Goal: Transaction & Acquisition: Purchase product/service

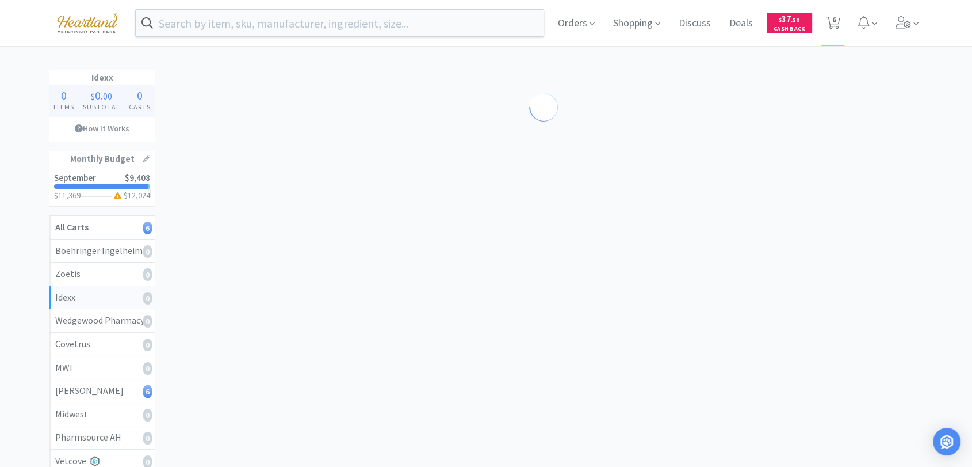
click at [77, 10] on img at bounding box center [87, 23] width 77 height 32
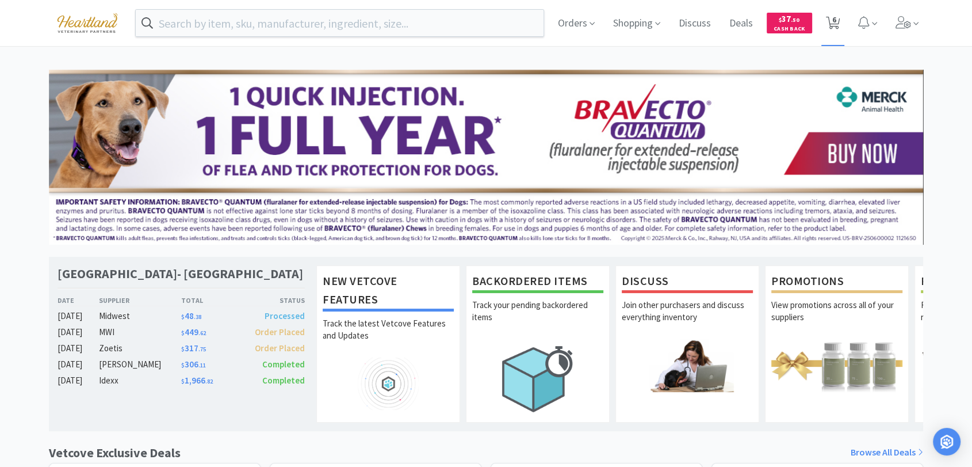
click at [832, 20] on span "6" at bounding box center [834, 20] width 4 height 46
select select "1"
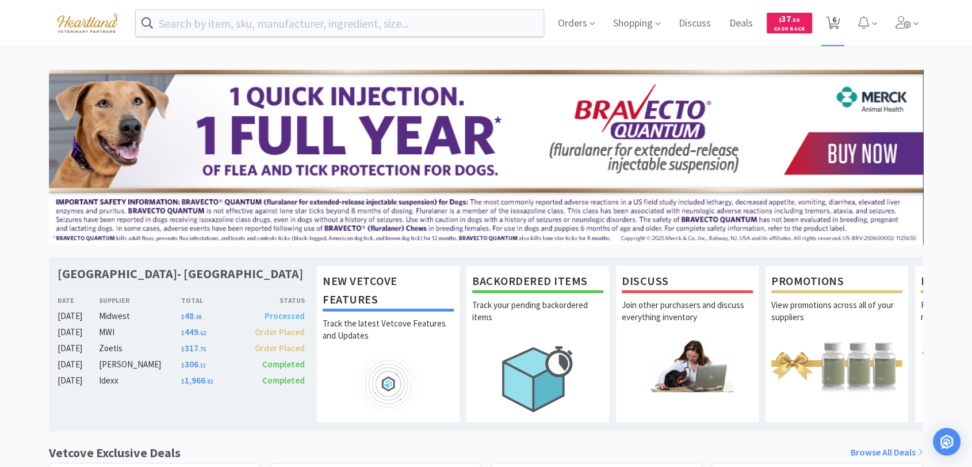
select select "1"
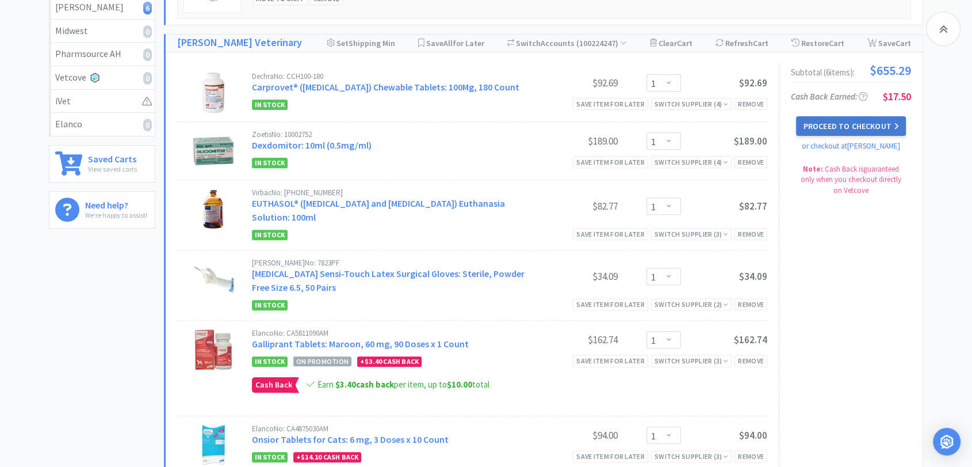
click at [858, 131] on button "Proceed to Checkout" at bounding box center [850, 126] width 109 height 20
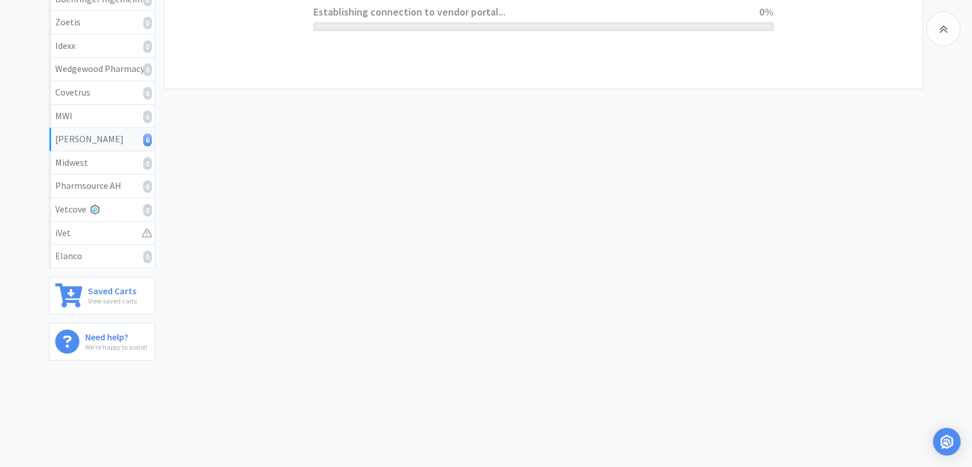
scroll to position [250, 0]
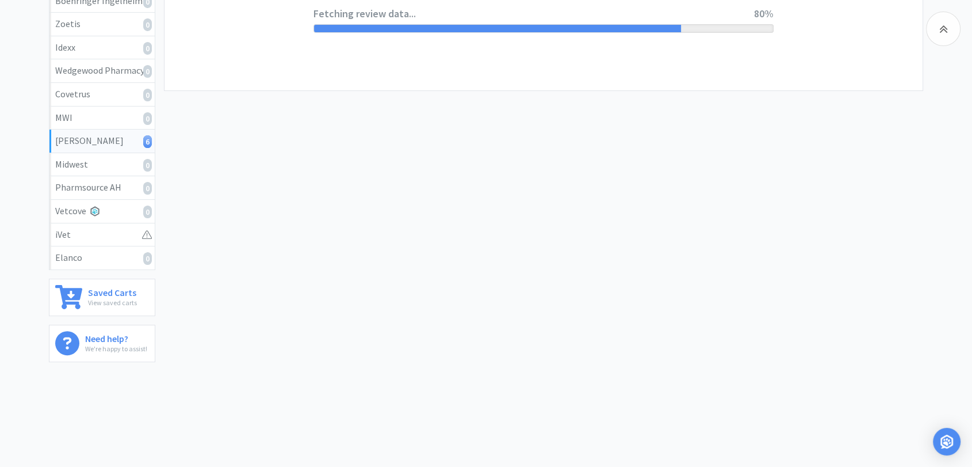
select select "1"
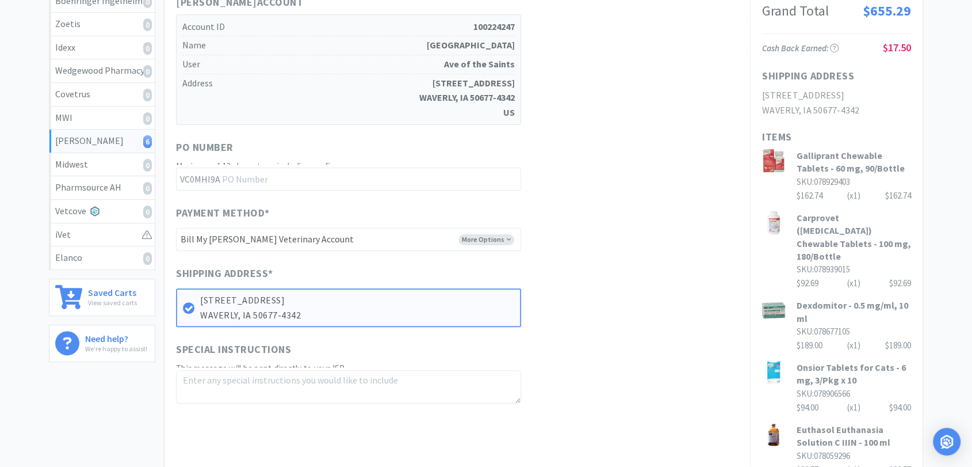
scroll to position [0, 0]
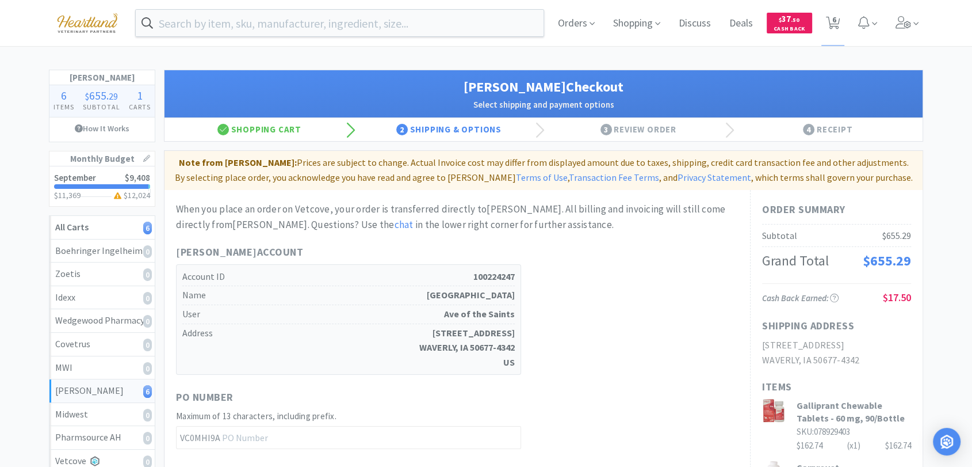
click at [668, 343] on div "Patterson Account Account ID 100224247 Name AVENUE OF THE SAINTS ANIMAL HOSPITA…" at bounding box center [457, 309] width 563 height 131
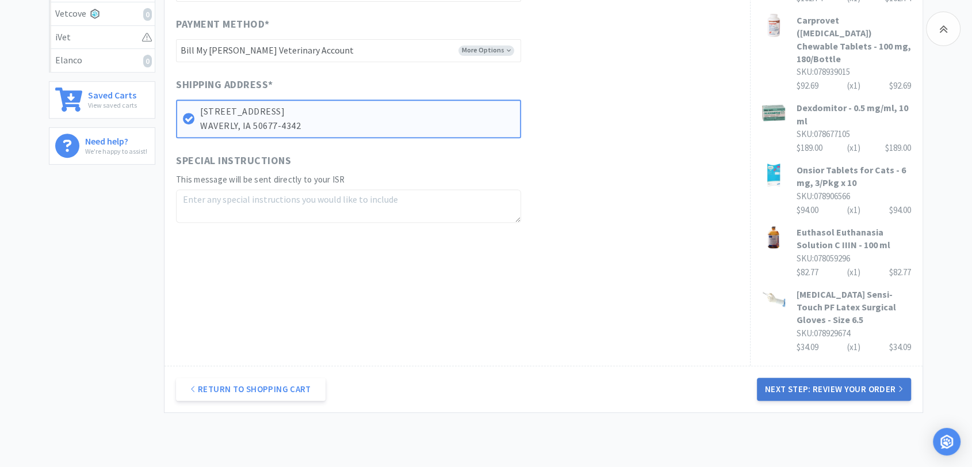
click at [843, 377] on button "Next Step: Review Your Order" at bounding box center [834, 388] width 154 height 23
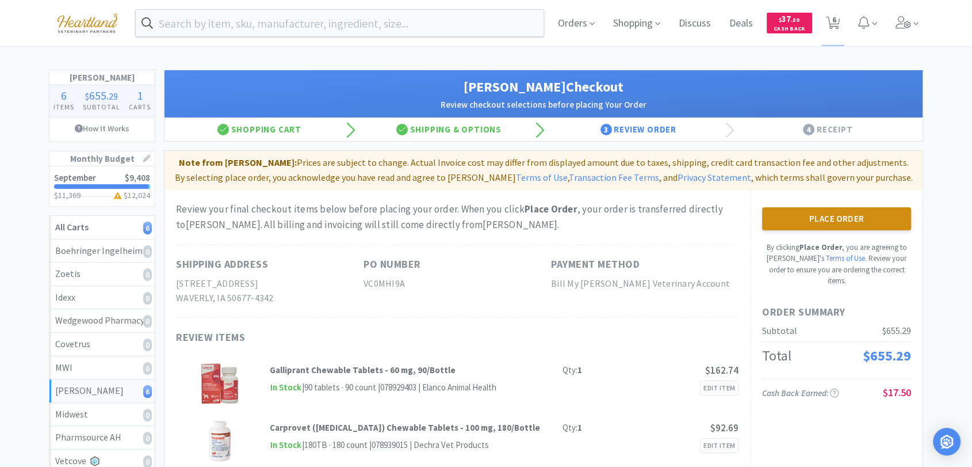
click at [827, 212] on button "Place Order" at bounding box center [836, 218] width 149 height 23
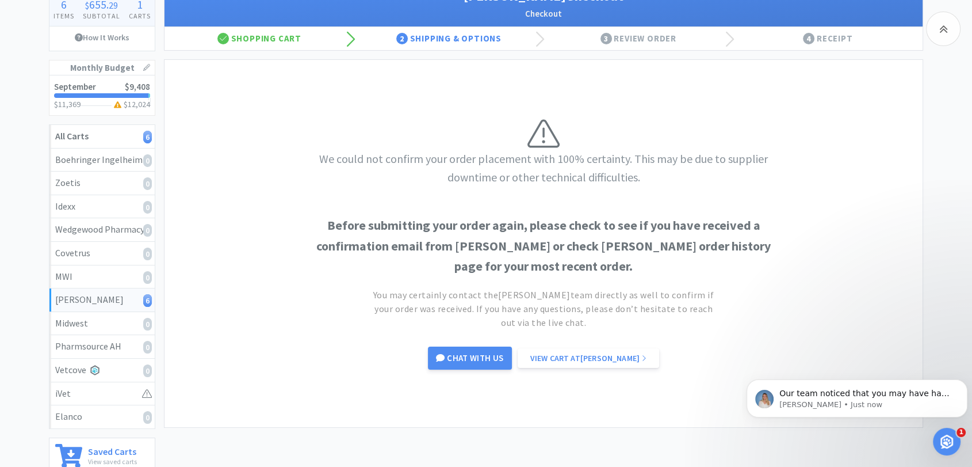
scroll to position [58, 0]
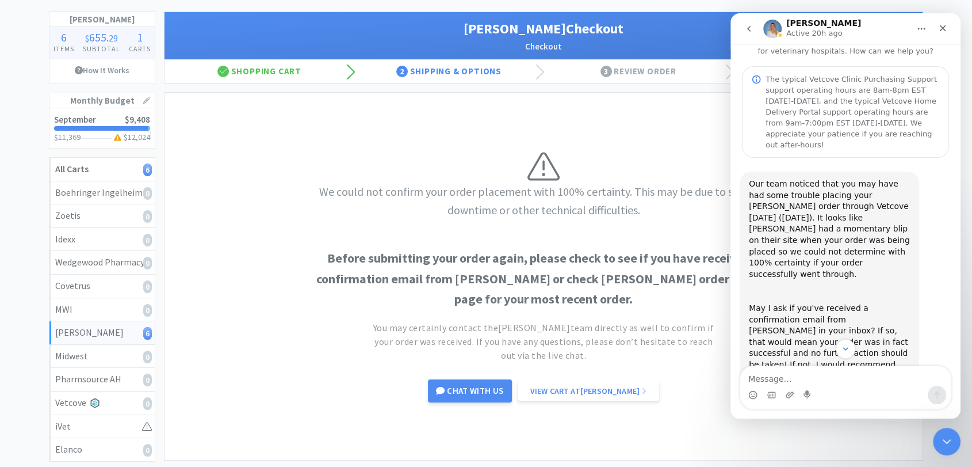
scroll to position [64, 0]
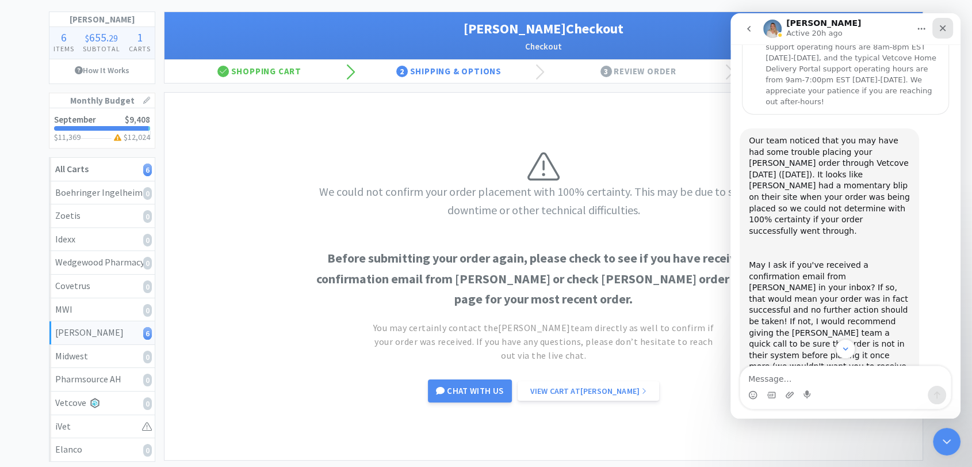
click at [937, 25] on div "Close" at bounding box center [943, 28] width 21 height 21
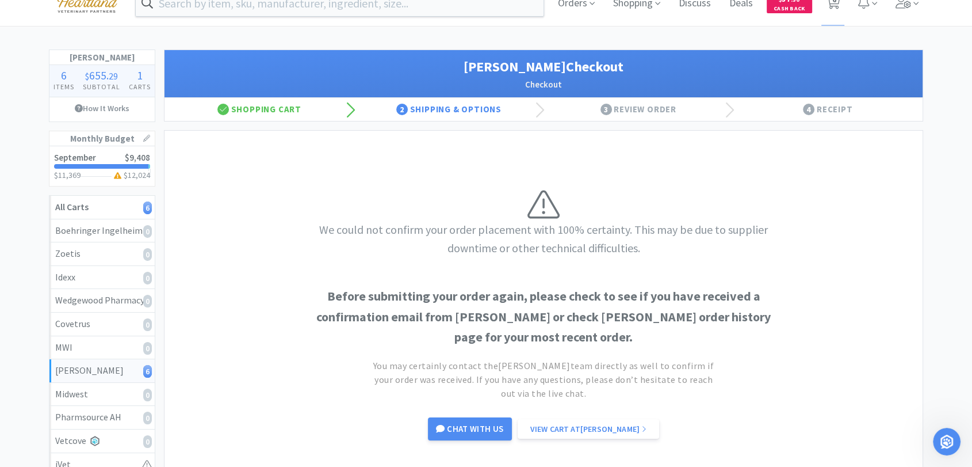
scroll to position [0, 0]
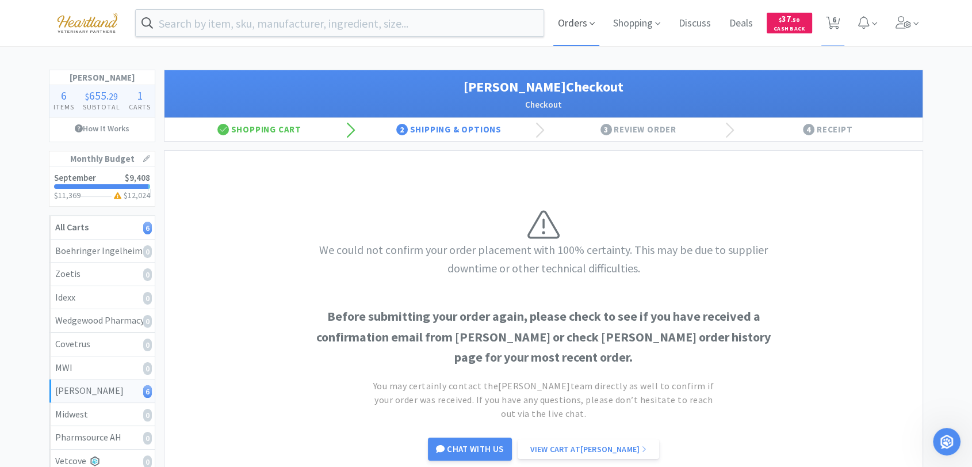
click at [572, 24] on span "Orders" at bounding box center [576, 23] width 46 height 46
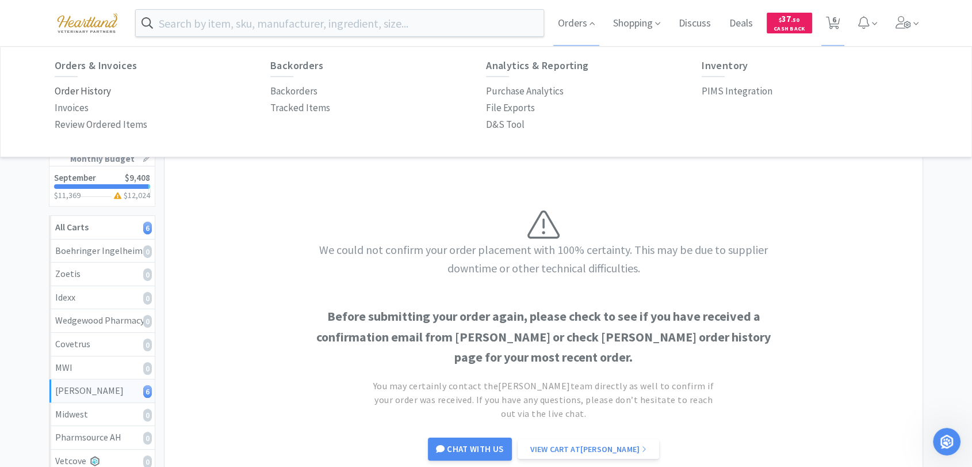
click at [85, 91] on p "Order History" at bounding box center [83, 91] width 56 height 16
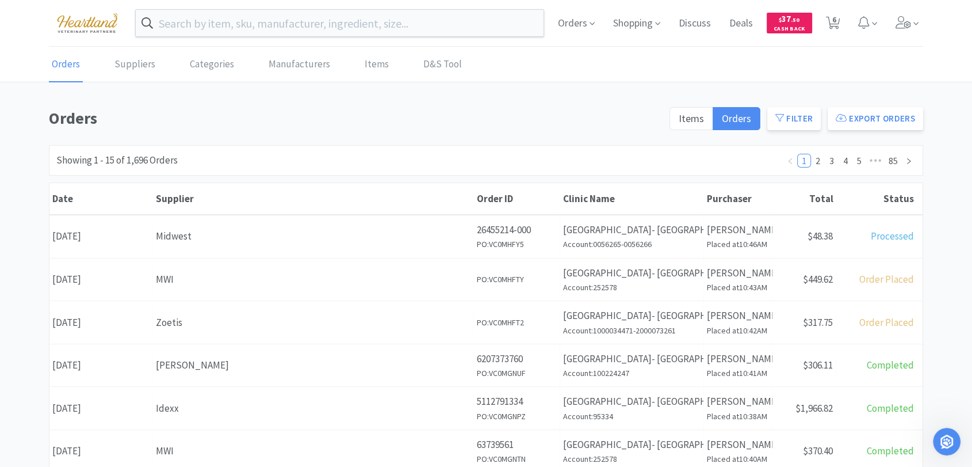
click at [70, 58] on link "Orders" at bounding box center [66, 64] width 34 height 35
click at [838, 25] on icon at bounding box center [833, 23] width 14 height 13
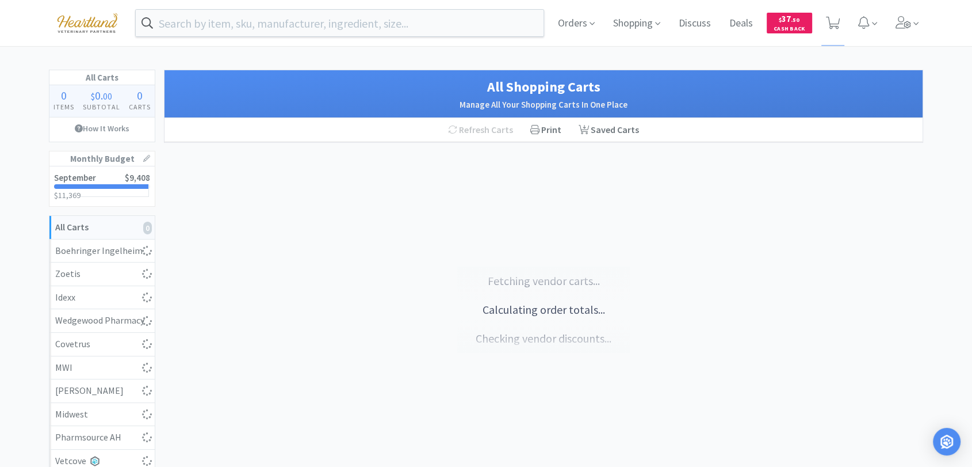
select select "1"
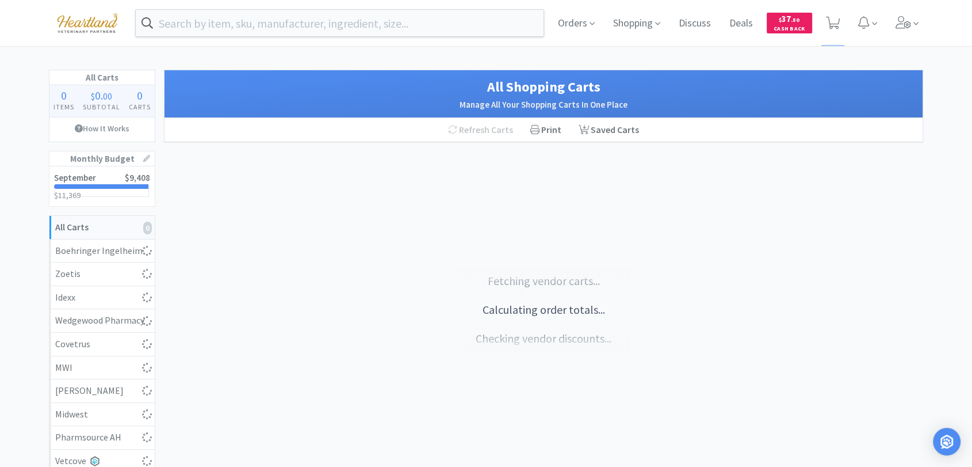
select select "1"
